Goal: Task Accomplishment & Management: Manage account settings

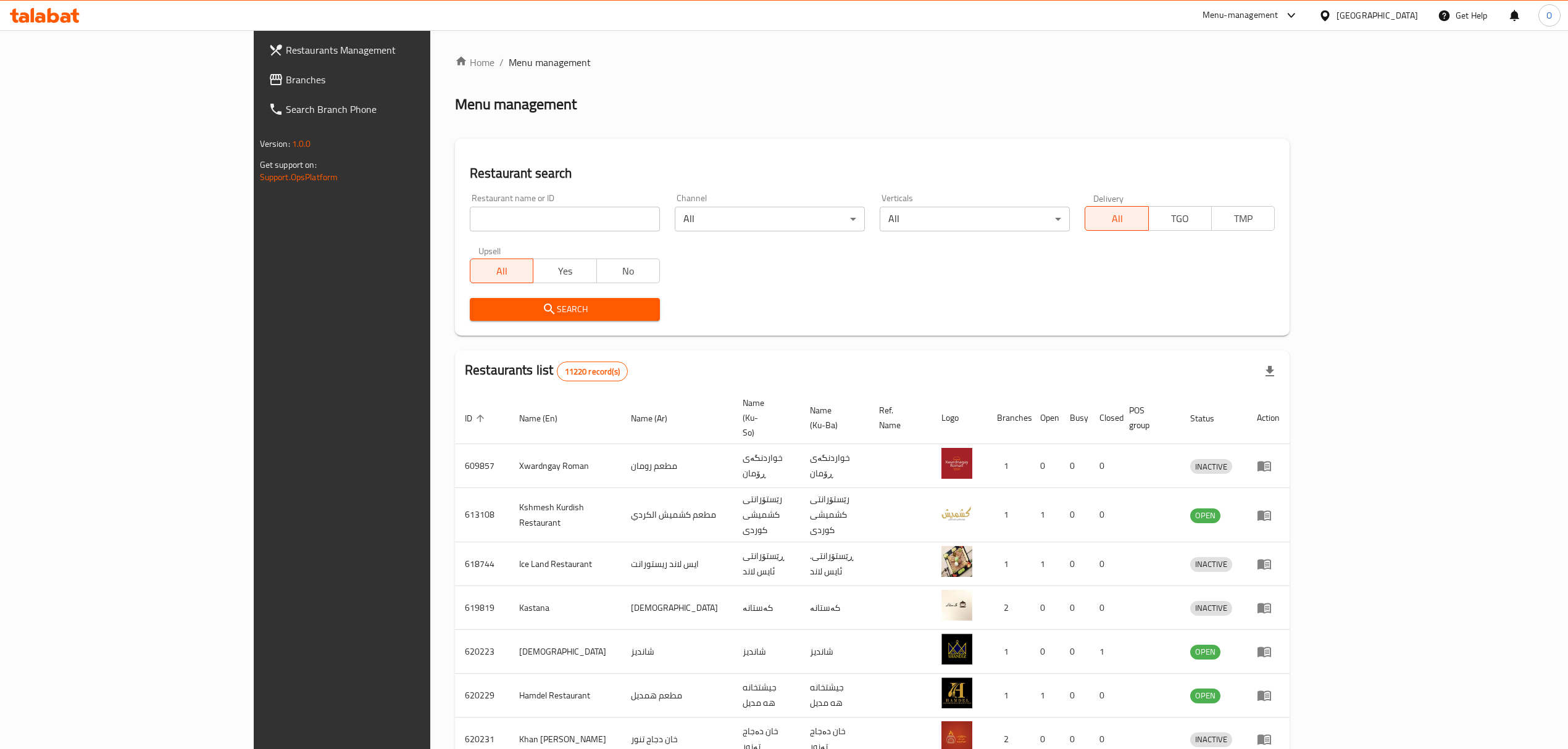
click at [286, 85] on span "Branches" at bounding box center [396, 80] width 220 height 15
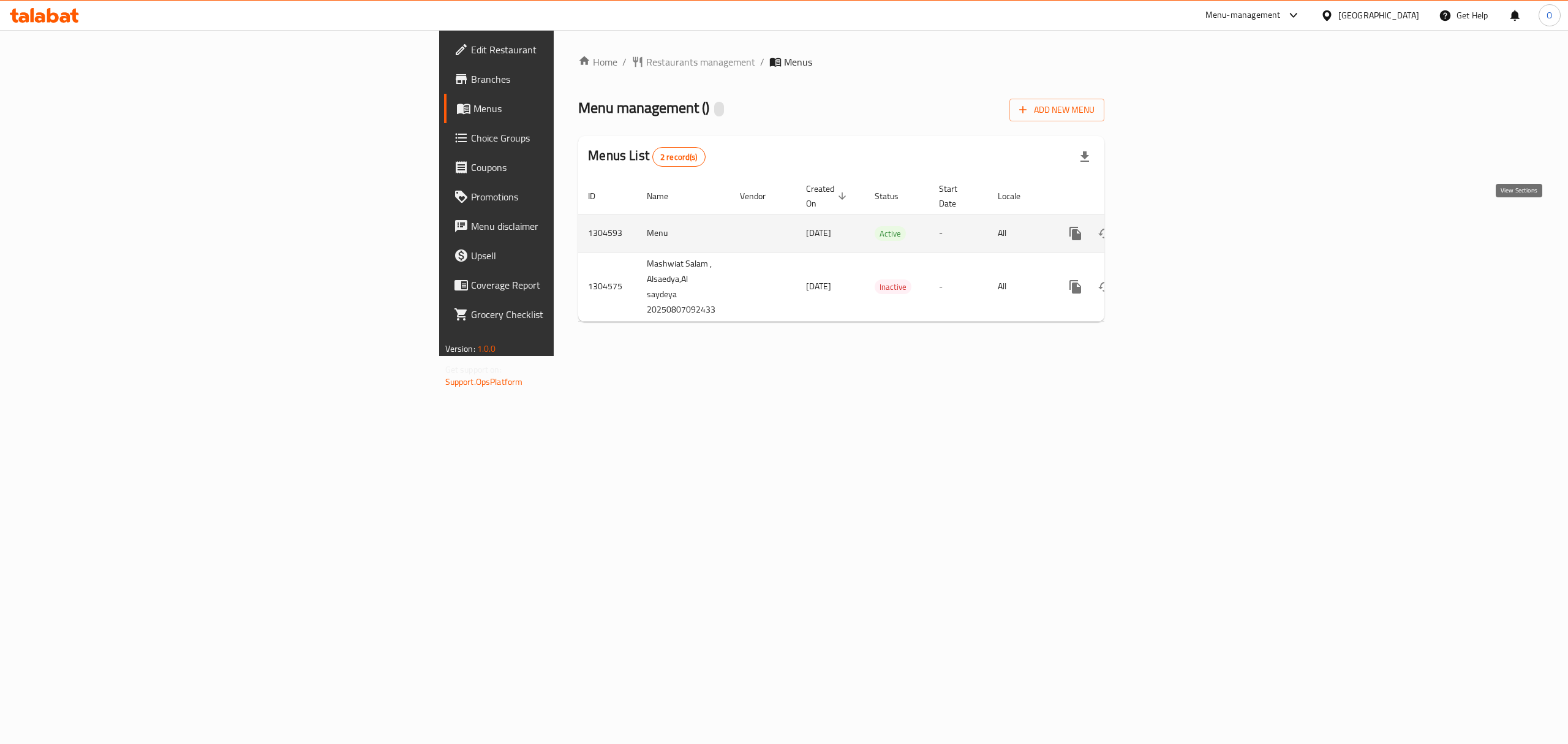
click at [1169, 228] on icon "enhanced table" at bounding box center [1164, 233] width 11 height 11
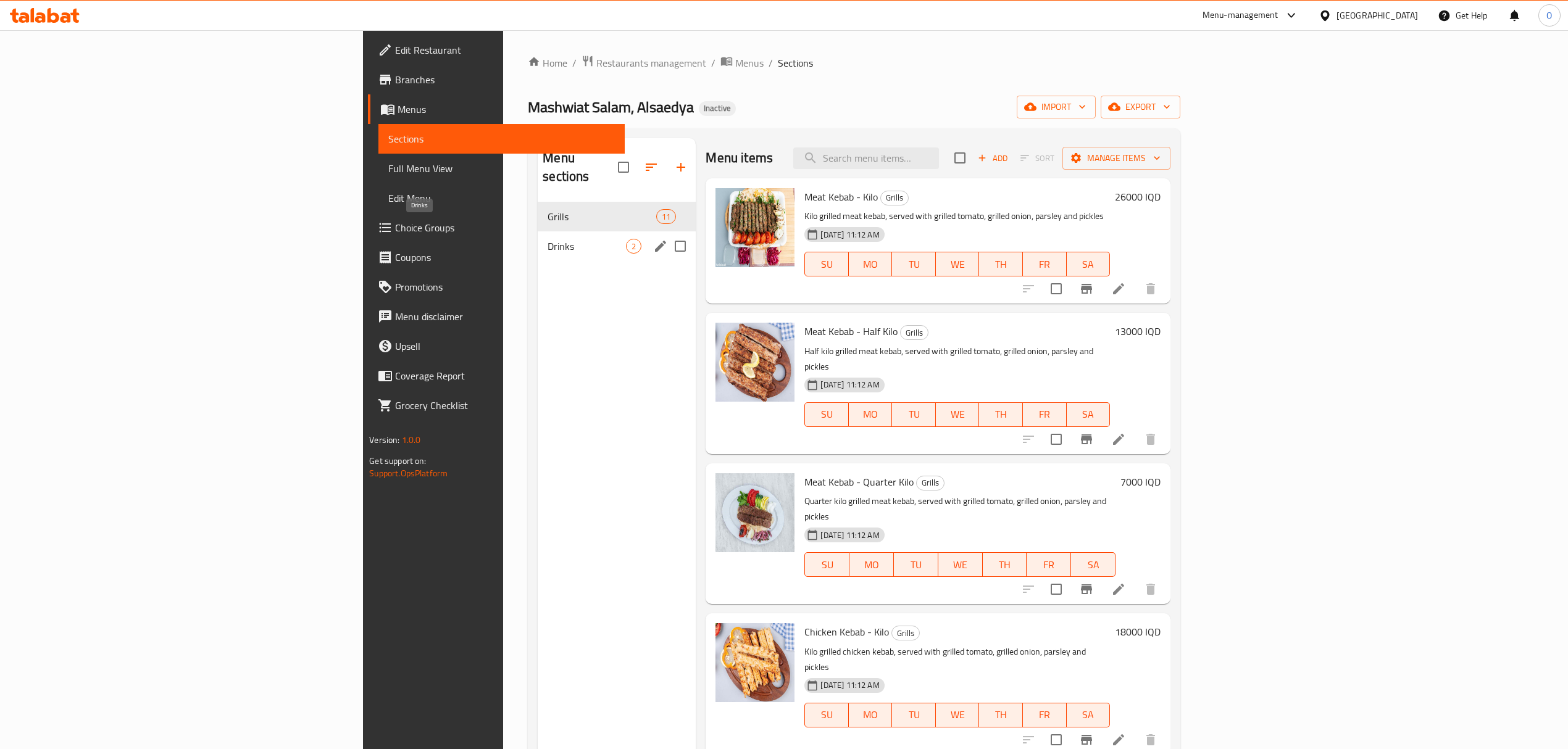
click at [547, 239] on span "Drinks" at bounding box center [586, 246] width 78 height 15
